Goal: Navigation & Orientation: Find specific page/section

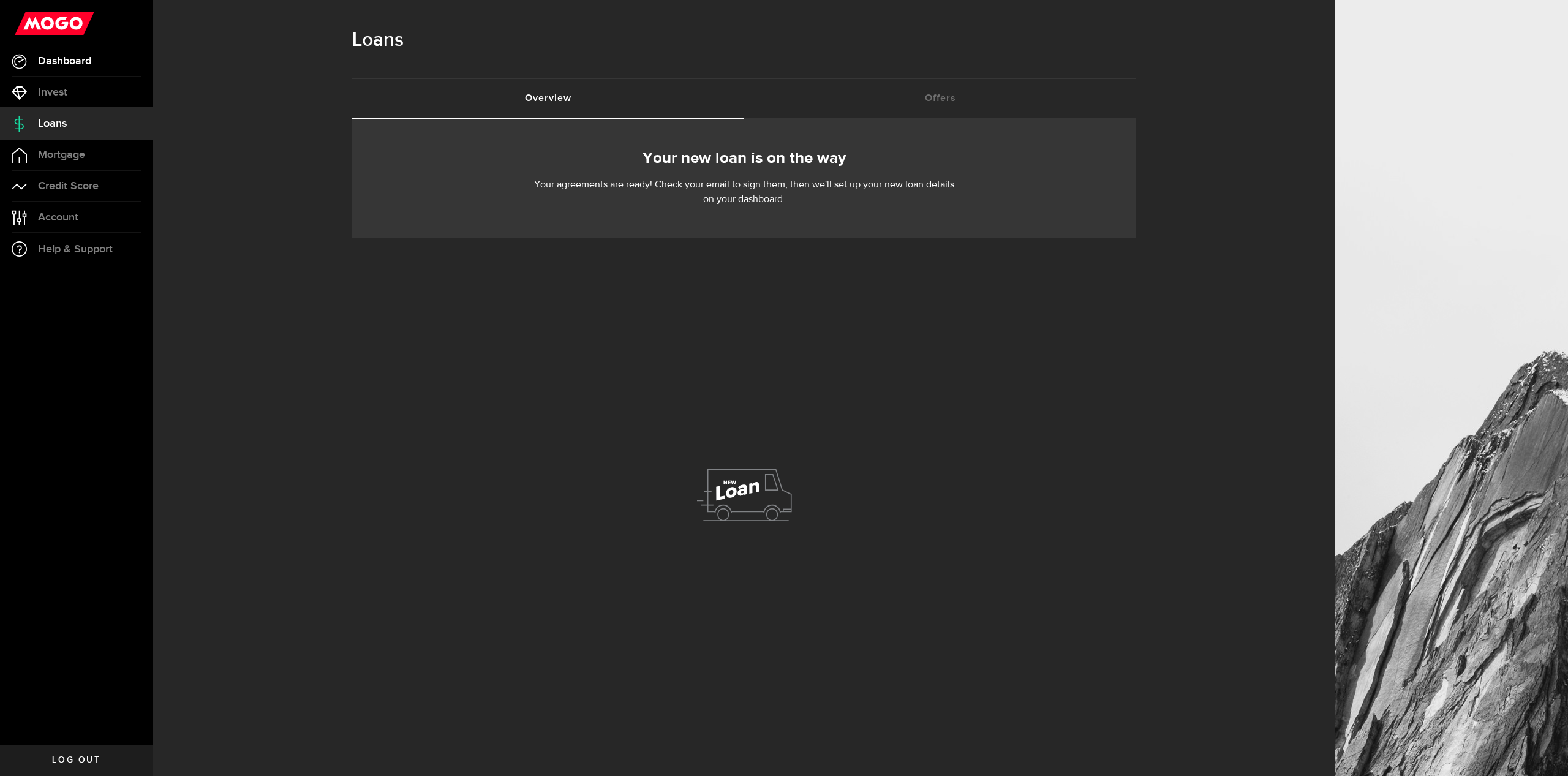
click at [66, 63] on span "Dashboard" at bounding box center [64, 61] width 53 height 11
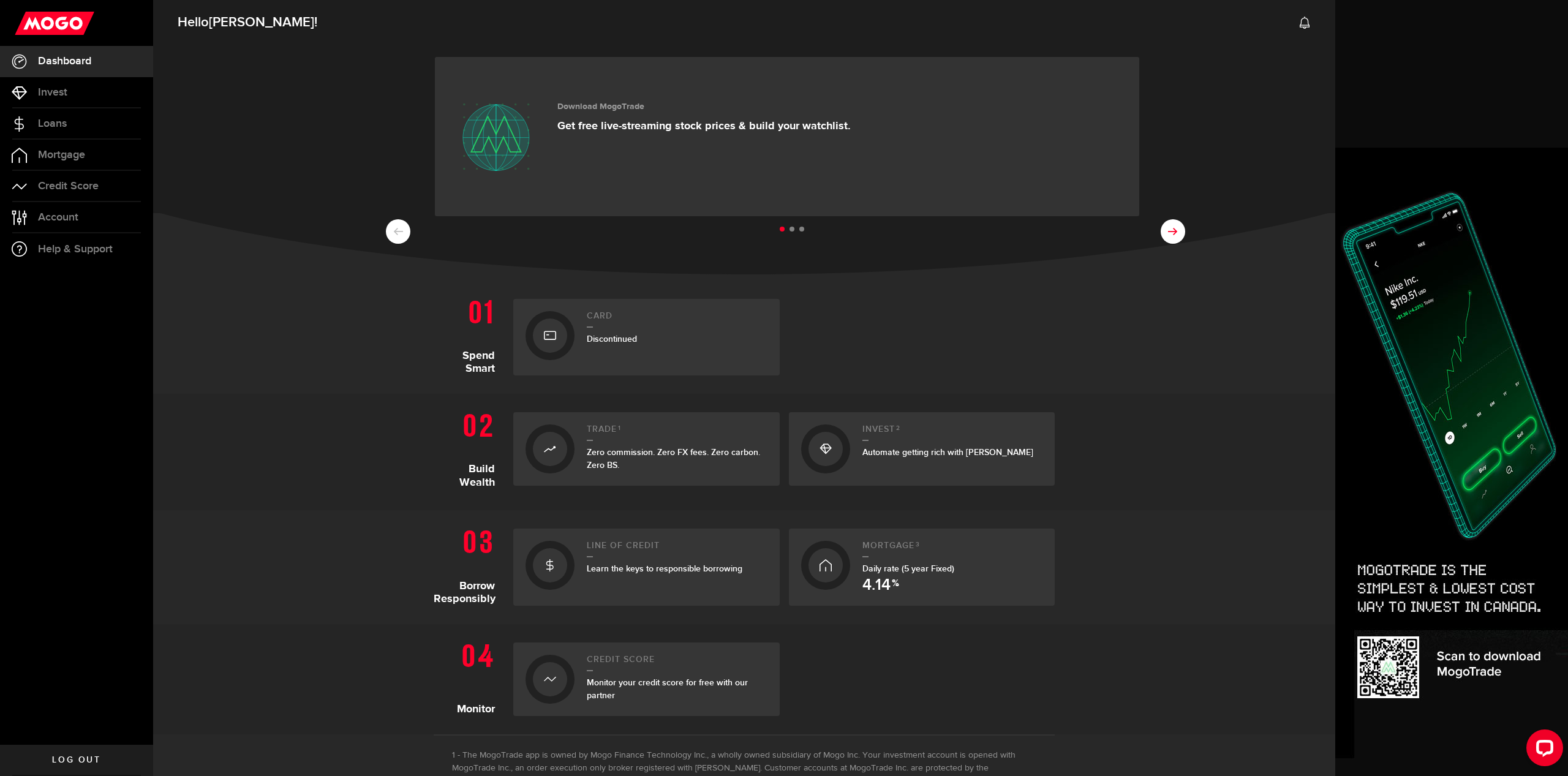
click at [1166, 238] on button at bounding box center [1172, 231] width 25 height 25
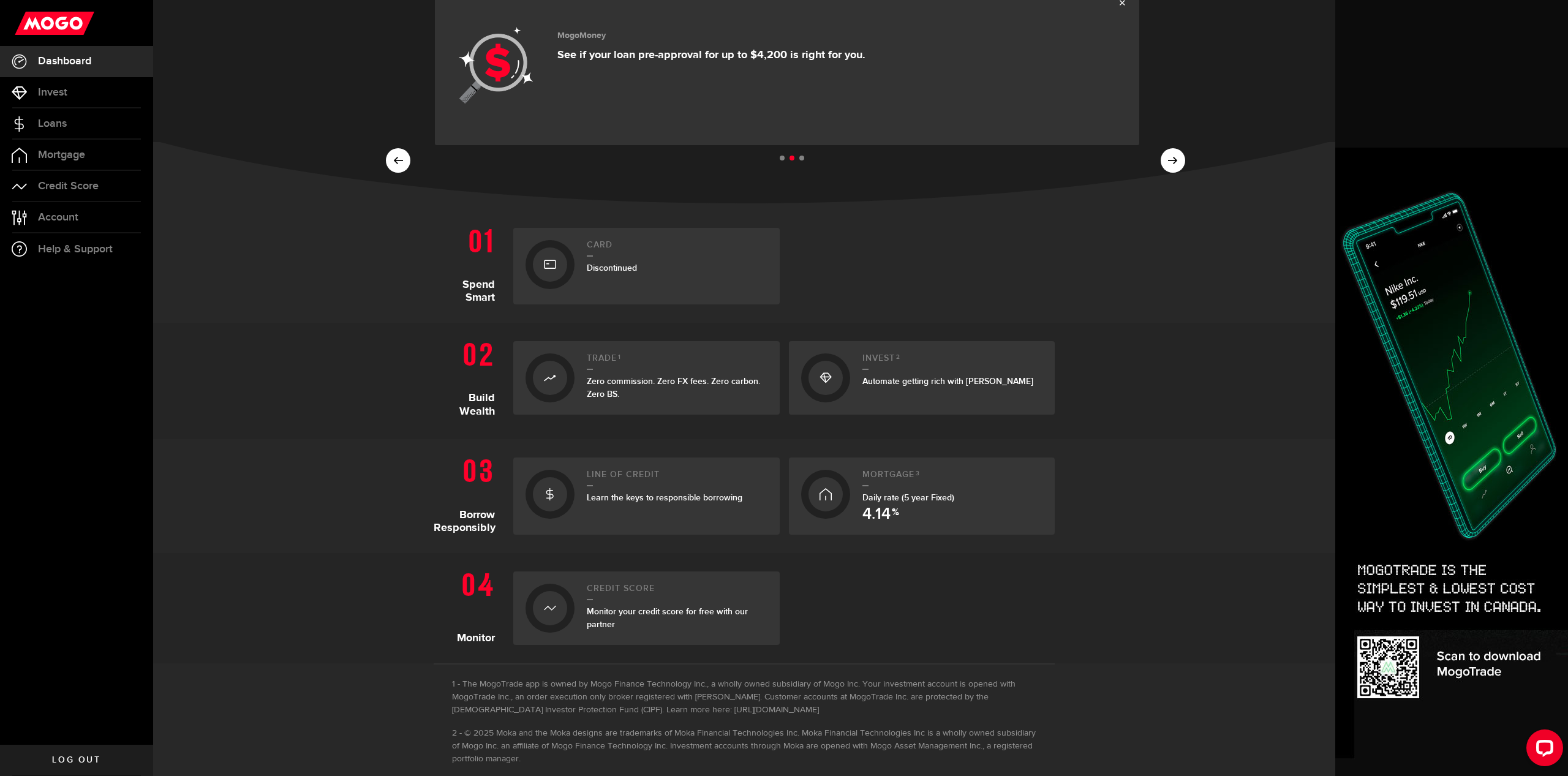
scroll to position [125, 0]
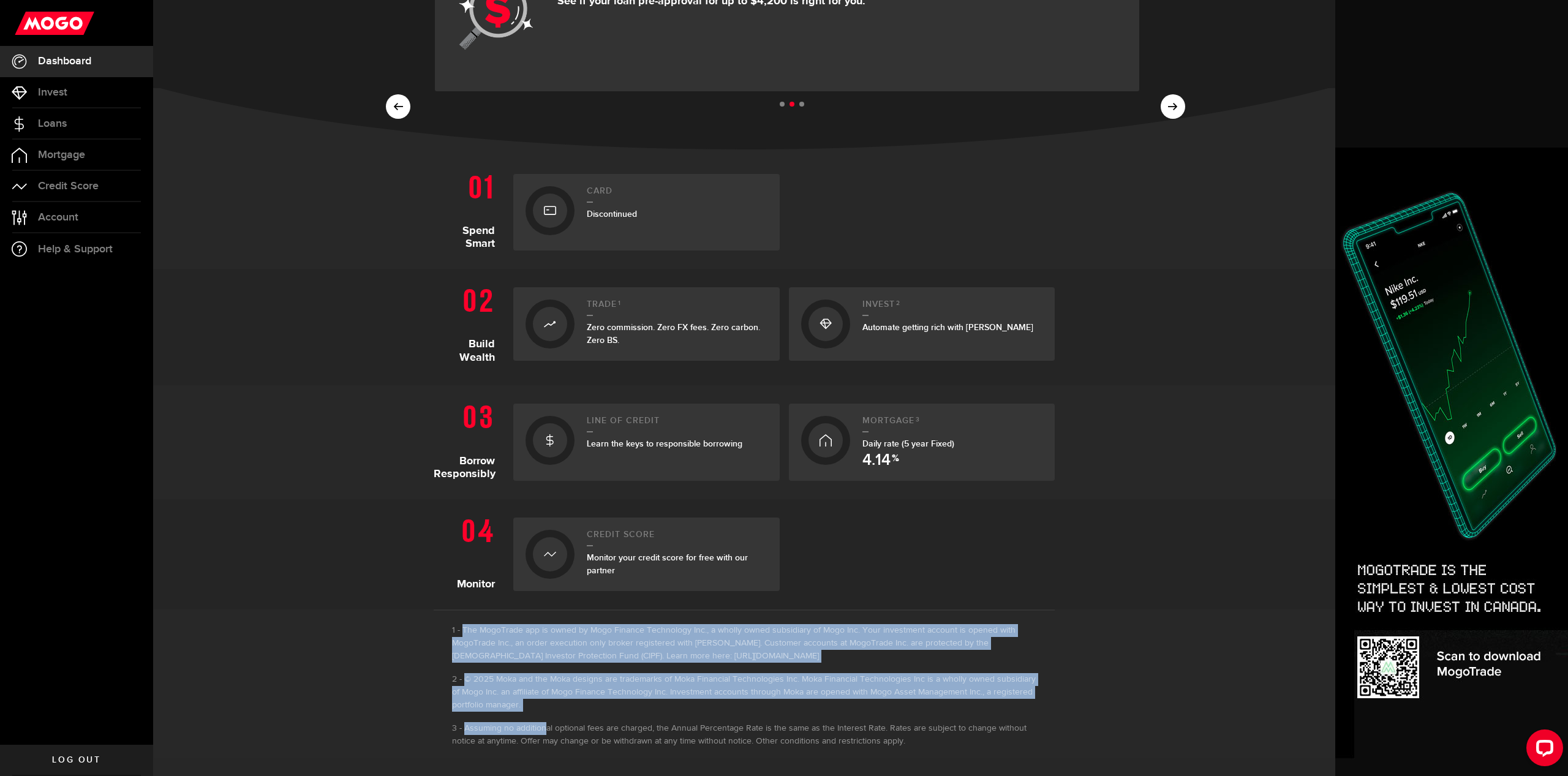
drag, startPoint x: 539, startPoint y: 713, endPoint x: 434, endPoint y: 635, distance: 130.8
click at [434, 635] on div "The MogoTrade app is owned by Mogo Finance Technology Inc., a wholly owned subs…" at bounding box center [744, 684] width 621 height 149
click at [526, 702] on li "© 2025 Moka and the Moka designs are trademarks of Moka Financial Technologies …" at bounding box center [744, 692] width 584 height 39
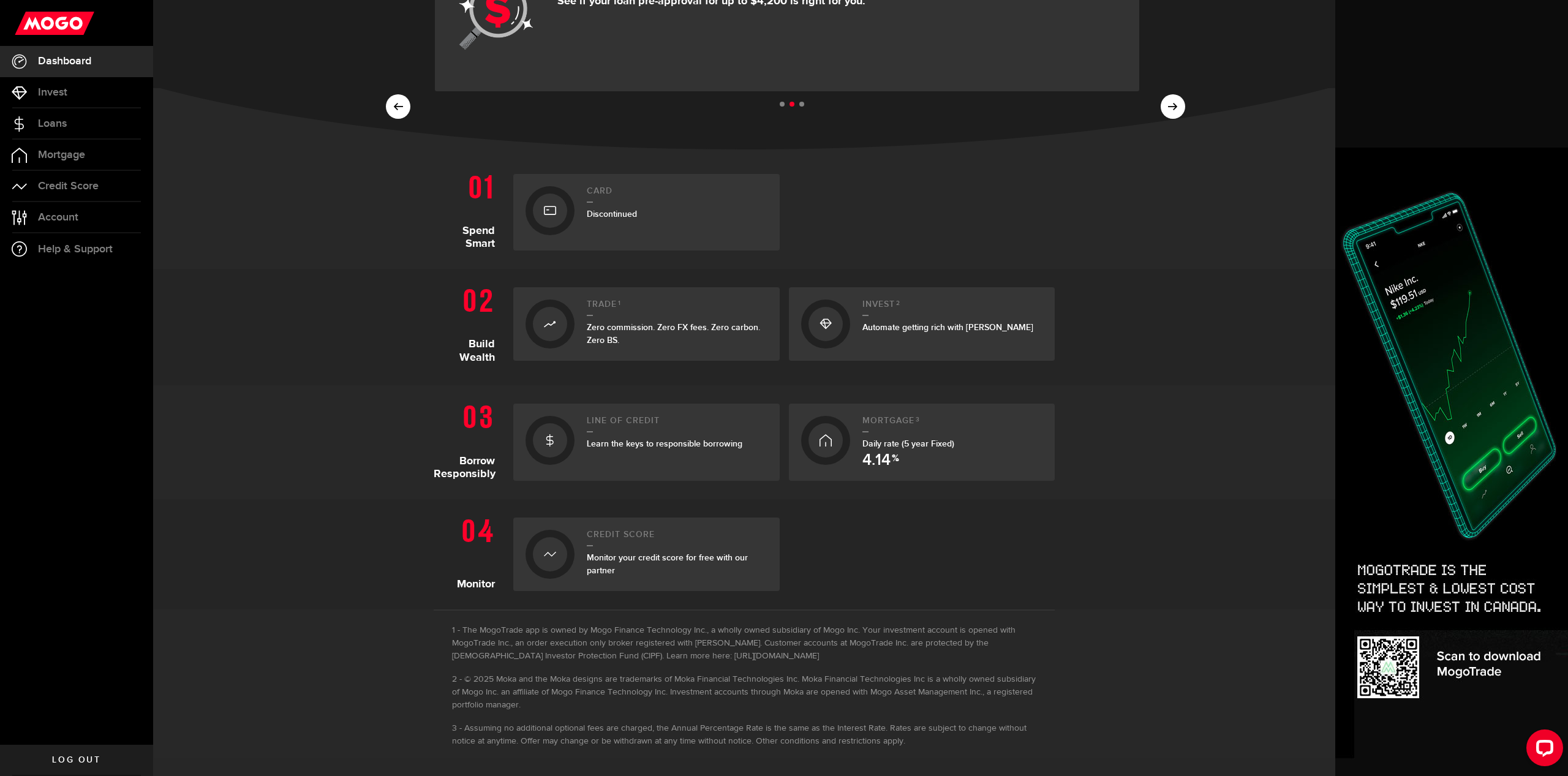
click at [565, 733] on li "Assuming no additional optional fees are charged, the Annual Percentage Rate is…" at bounding box center [744, 735] width 584 height 25
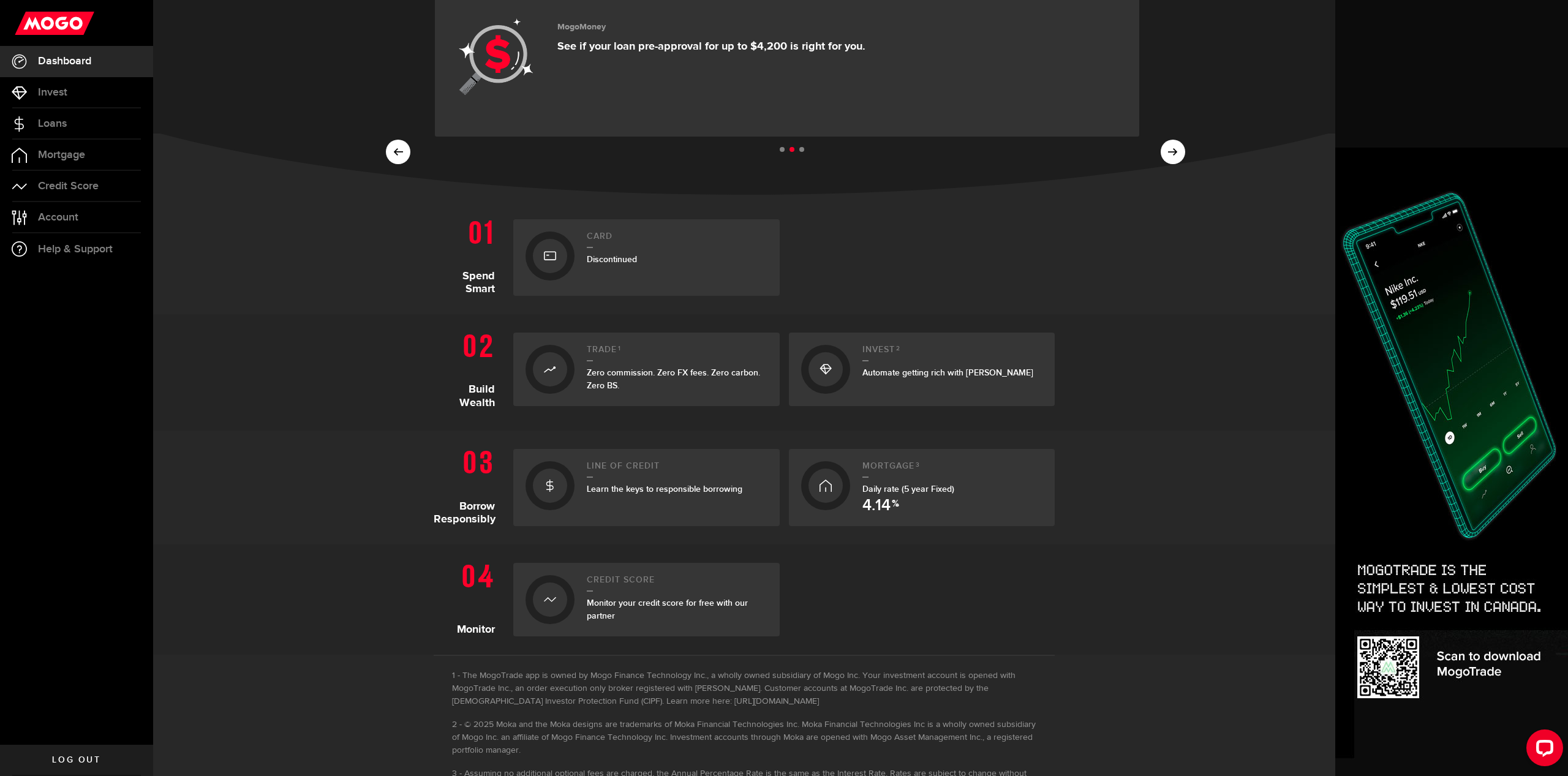
scroll to position [0, 0]
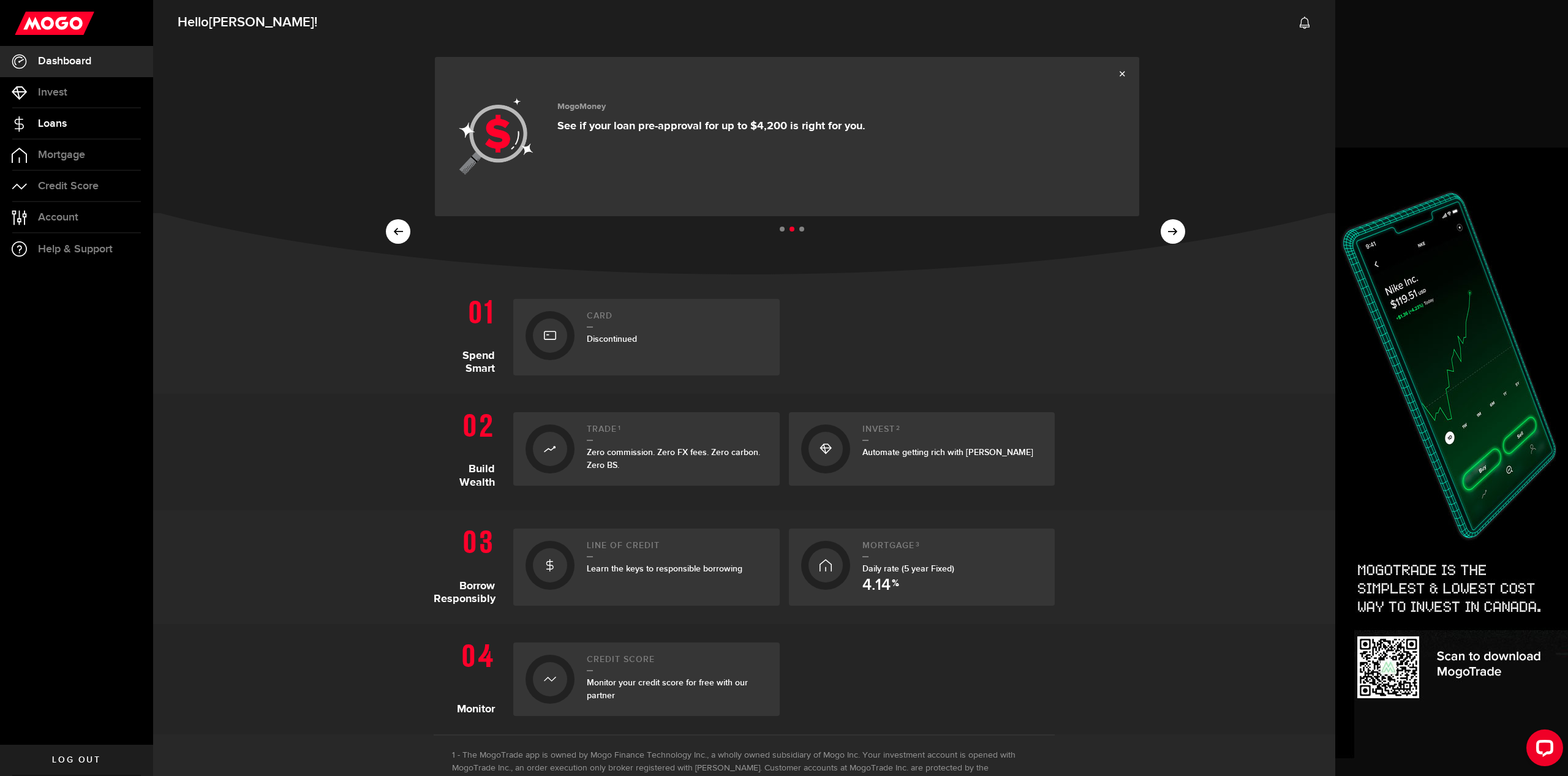
click at [84, 121] on link "Loans" at bounding box center [76, 123] width 153 height 30
